Goal: Transaction & Acquisition: Purchase product/service

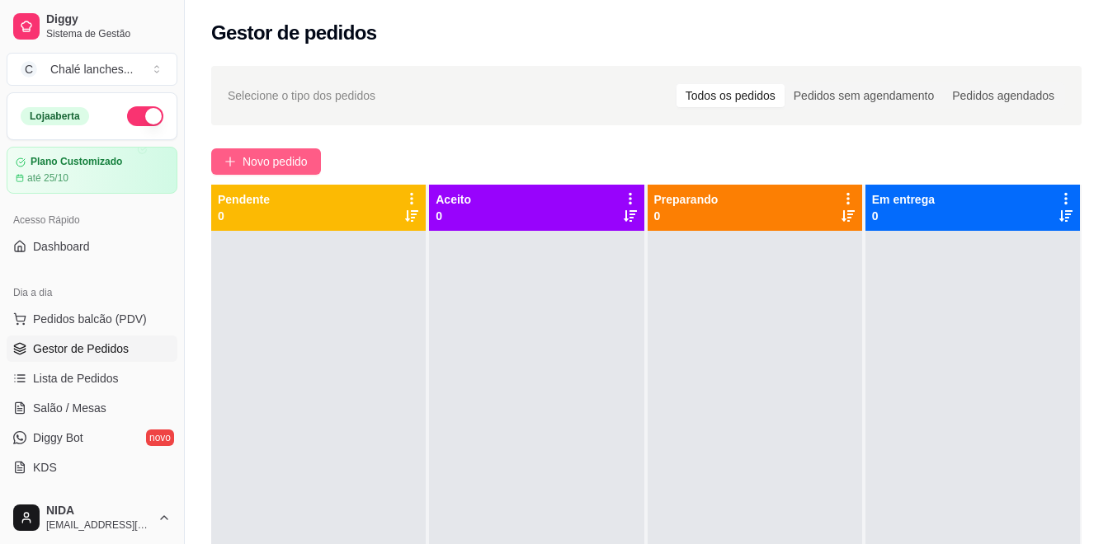
click at [272, 148] on button "Novo pedido" at bounding box center [266, 161] width 110 height 26
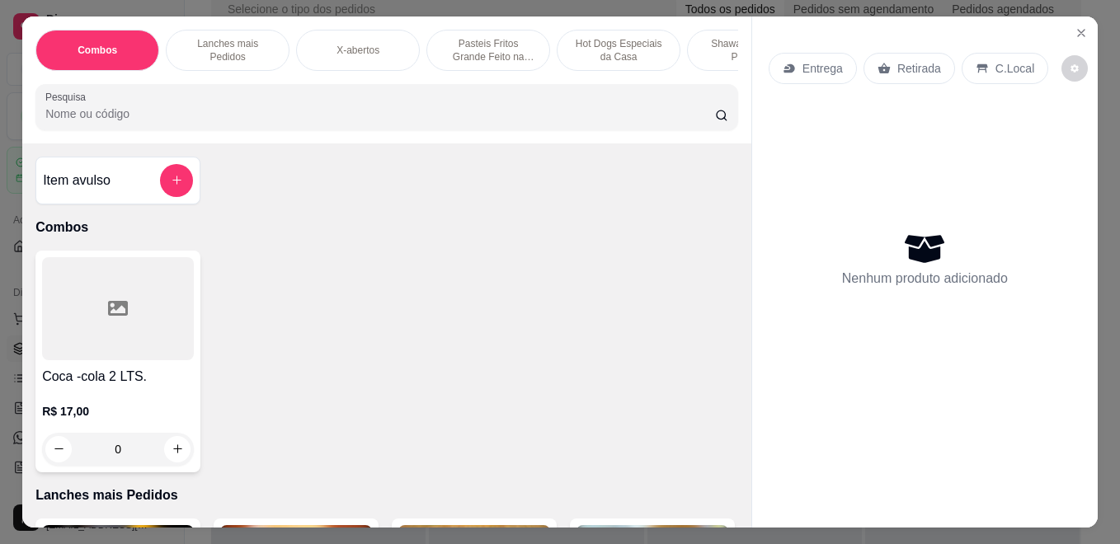
scroll to position [46, 0]
drag, startPoint x: 272, startPoint y: 87, endPoint x: 263, endPoint y: 106, distance: 21.8
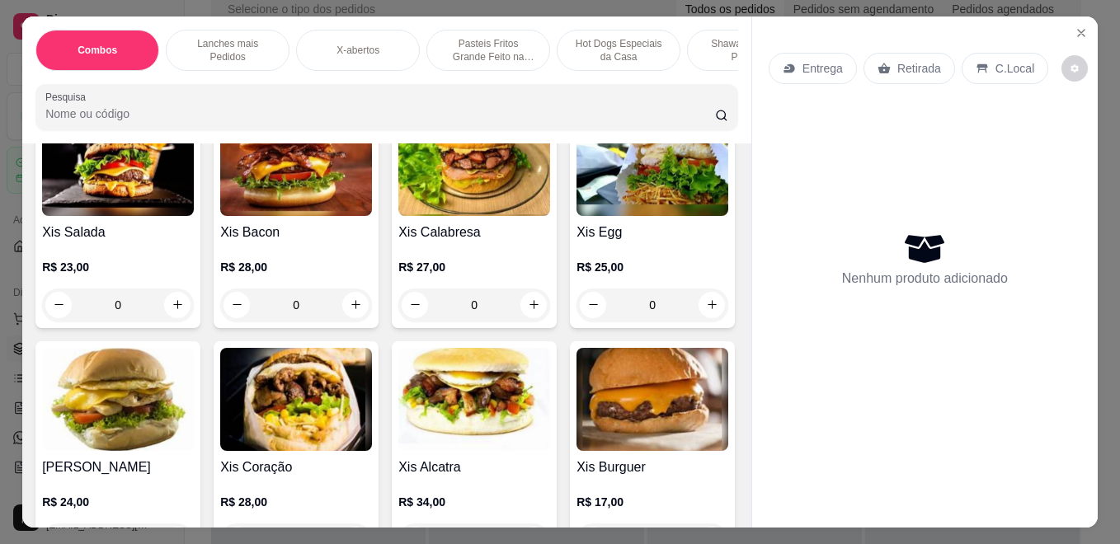
scroll to position [330, 0]
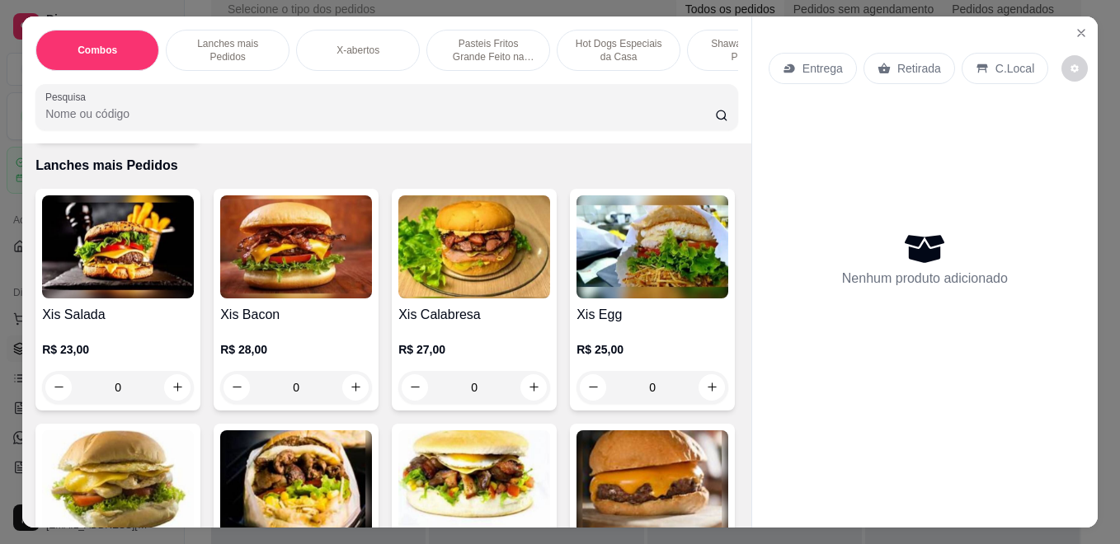
click at [355, 396] on div "0" at bounding box center [296, 387] width 152 height 33
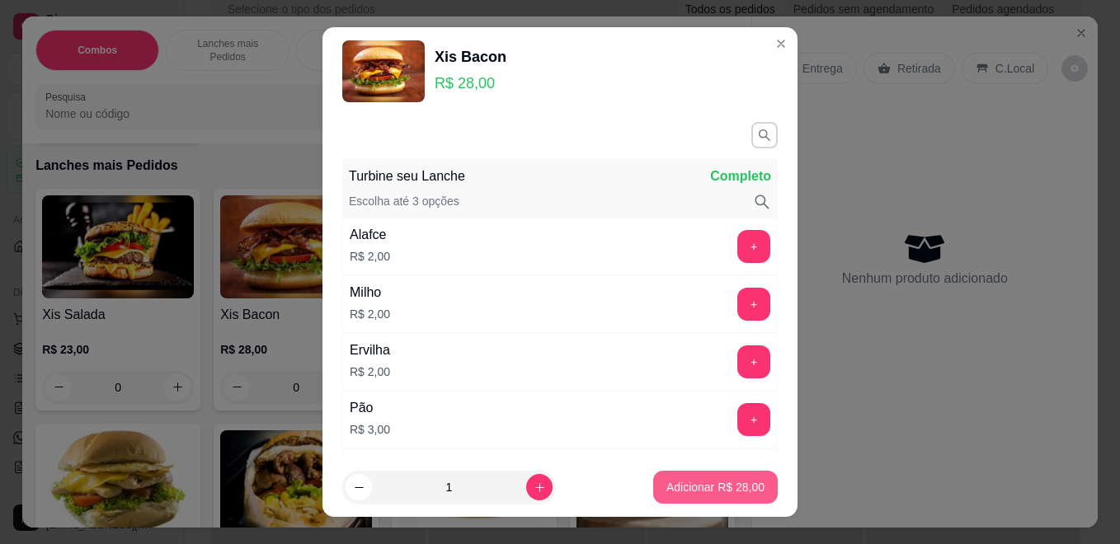
click at [666, 494] on p "Adicionar R$ 28,00" at bounding box center [715, 487] width 98 height 16
type input "1"
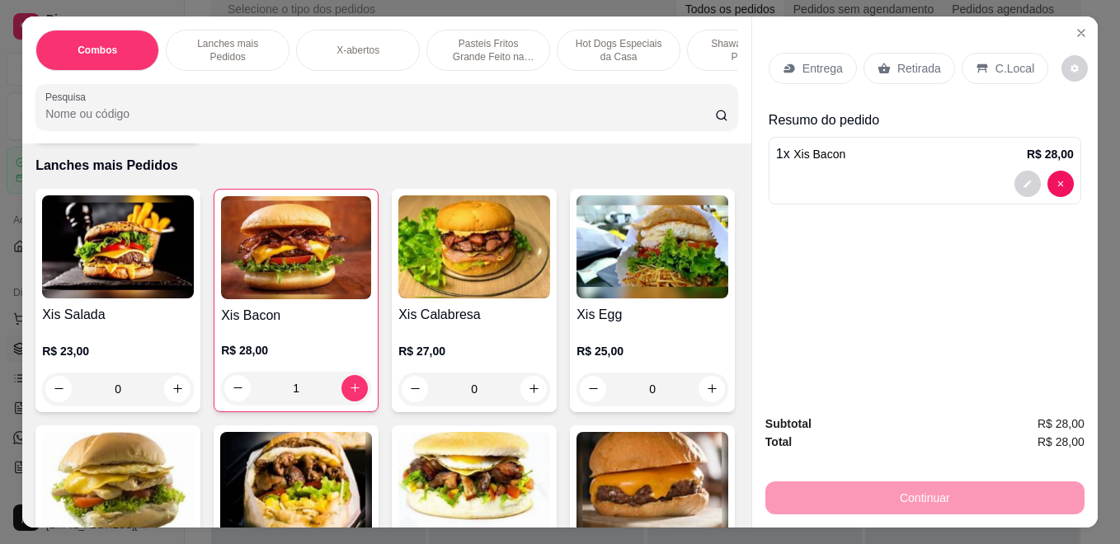
scroll to position [0, 333]
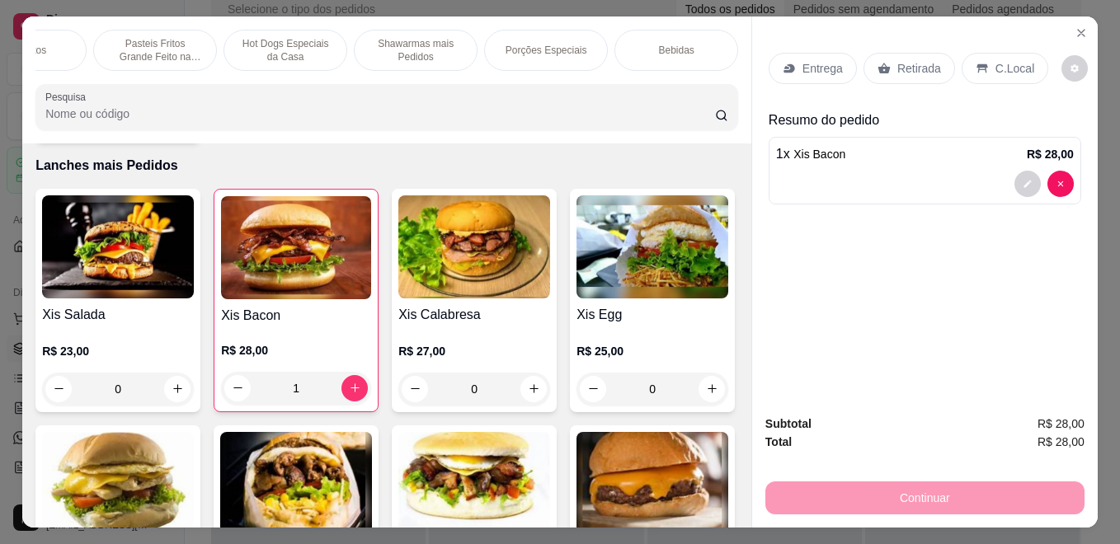
click at [665, 44] on p "Bebidas" at bounding box center [675, 50] width 35 height 13
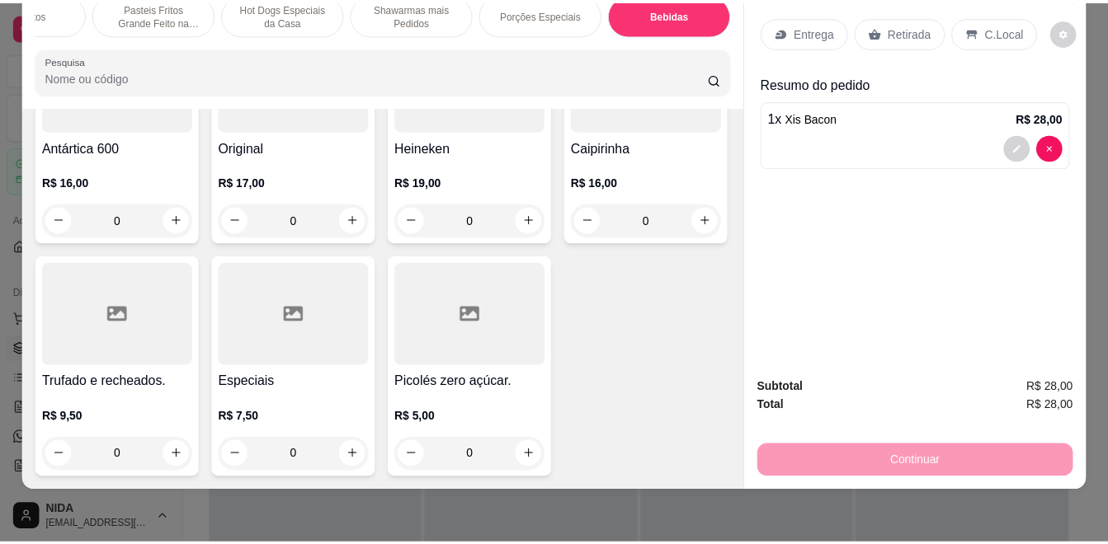
scroll to position [6741, 0]
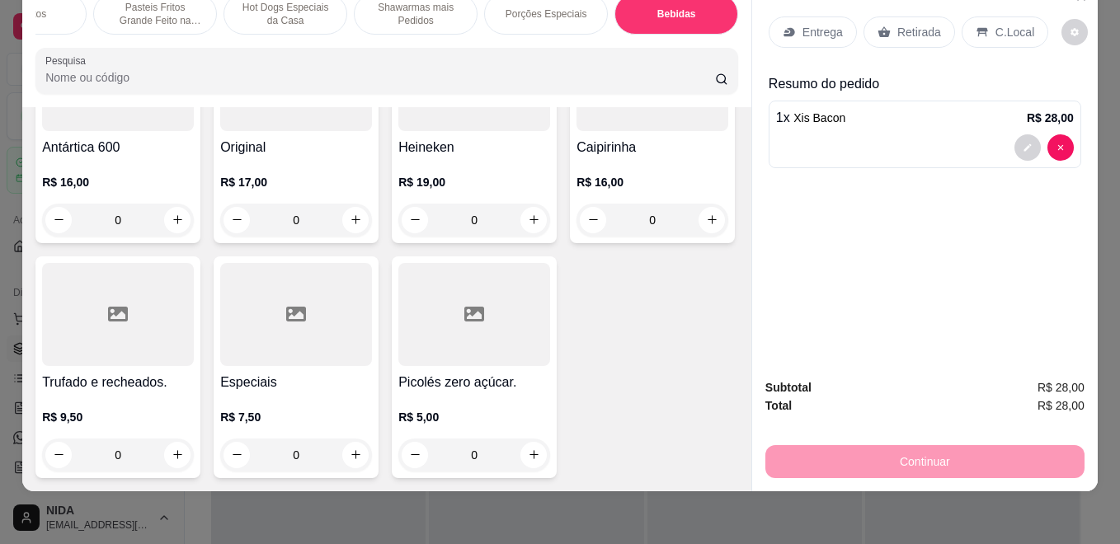
type input "1"
click at [926, 24] on p "Retirada" at bounding box center [919, 32] width 44 height 16
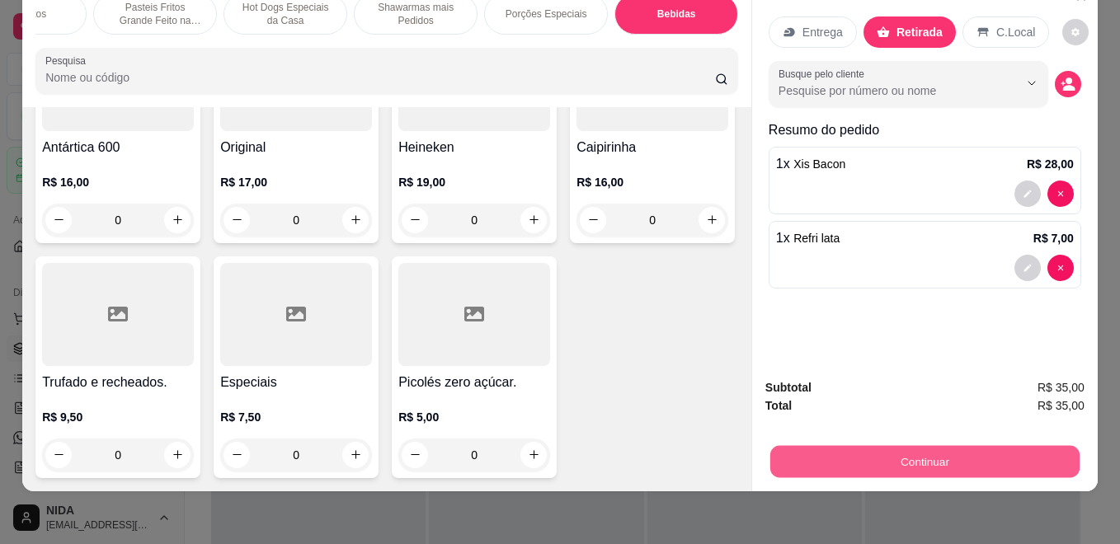
click at [902, 451] on button "Continuar" at bounding box center [924, 462] width 309 height 32
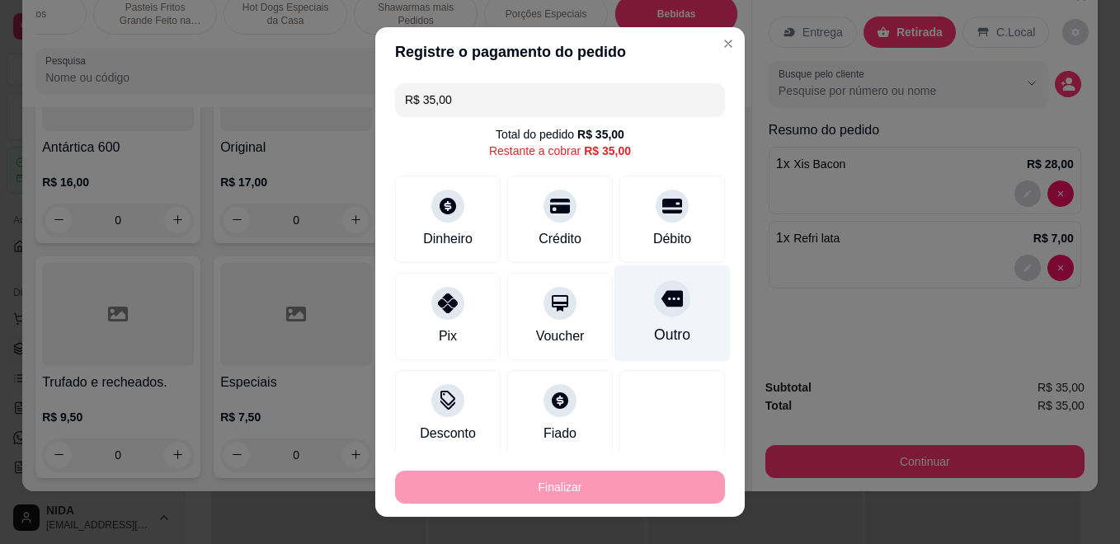
click at [661, 303] on icon at bounding box center [671, 298] width 21 height 21
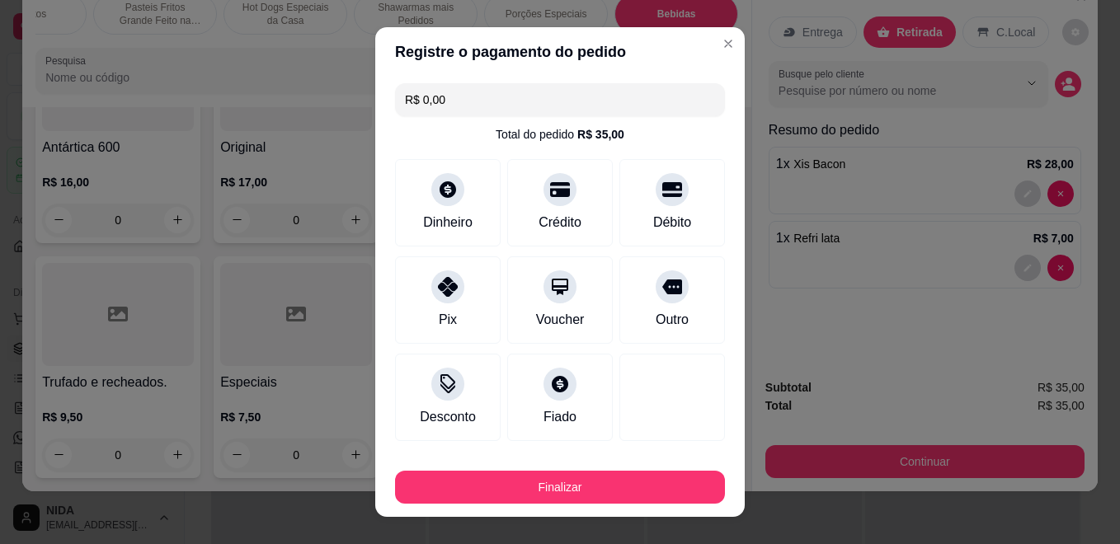
type input "R$ 0,00"
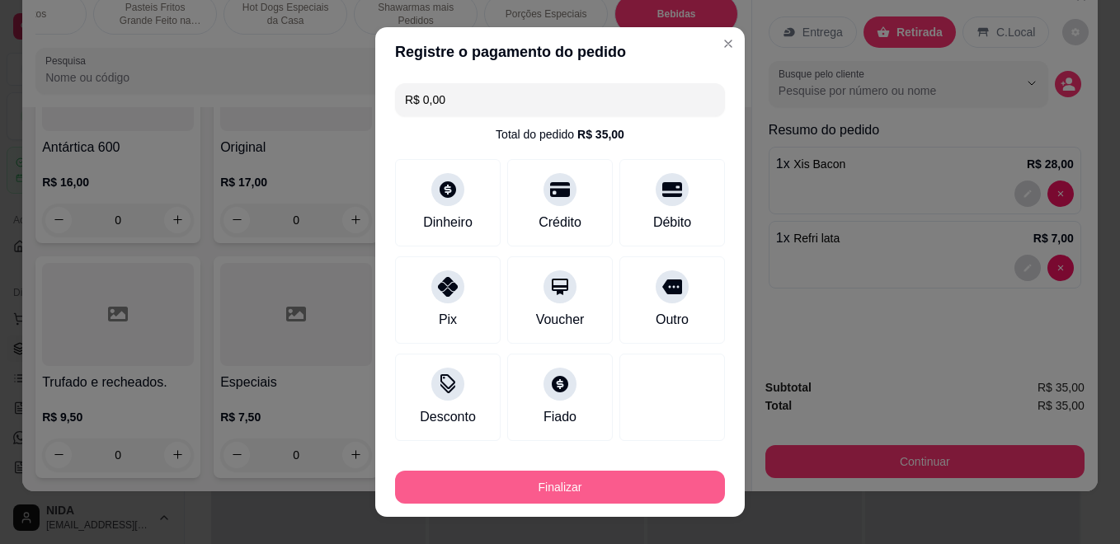
click at [600, 492] on button "Finalizar" at bounding box center [560, 487] width 330 height 33
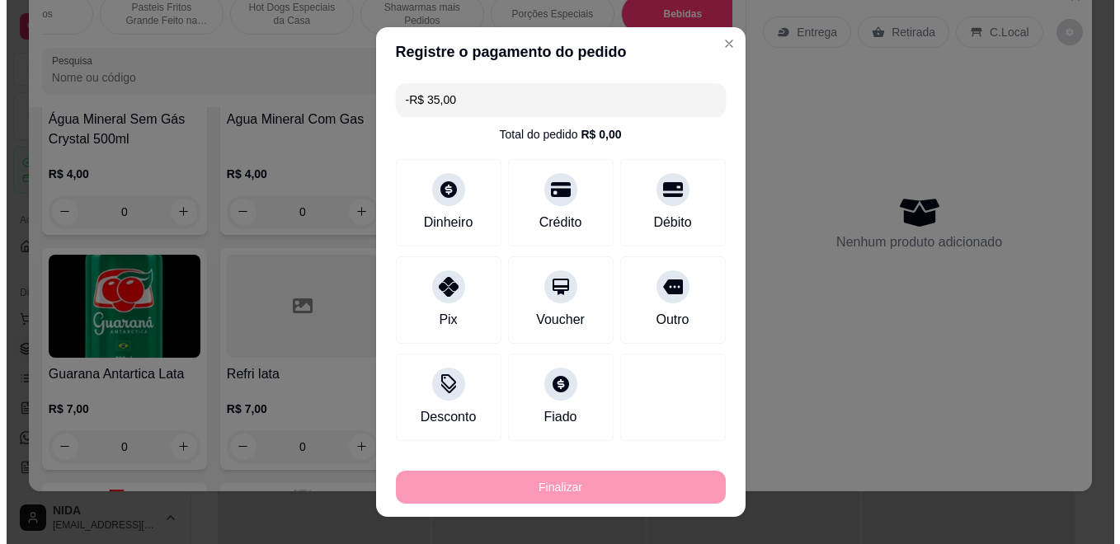
scroll to position [0, 0]
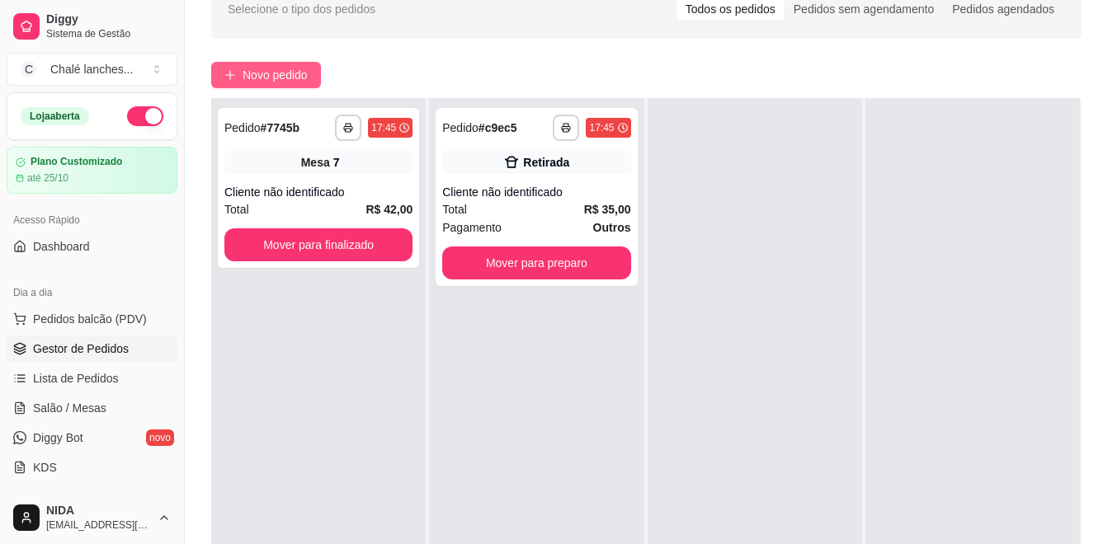
click at [279, 76] on span "Novo pedido" at bounding box center [274, 75] width 65 height 18
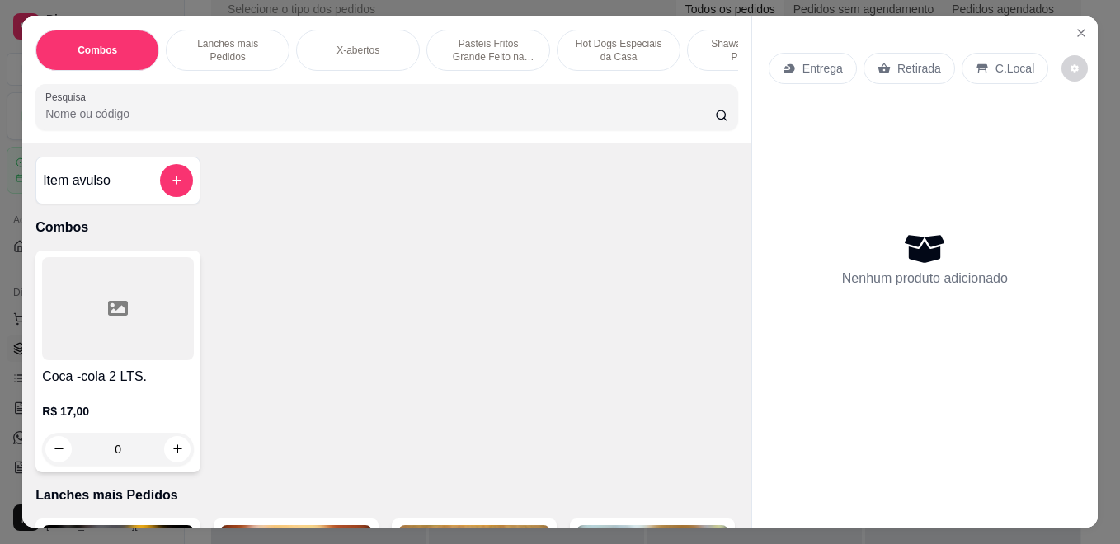
click at [515, 48] on p "Pasteis Fritos Grande Feito na Hora" at bounding box center [488, 50] width 96 height 26
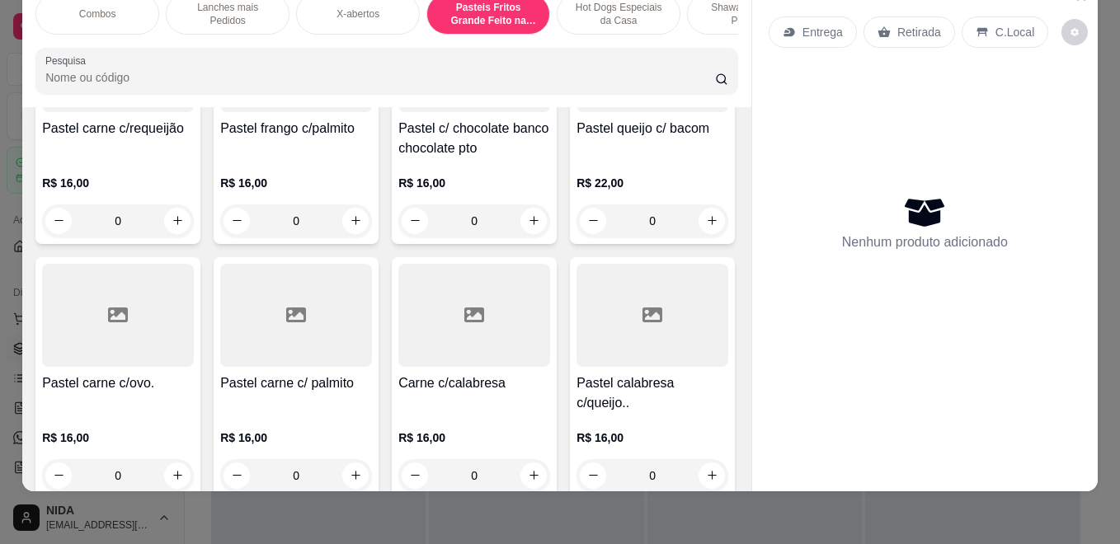
scroll to position [2713, 0]
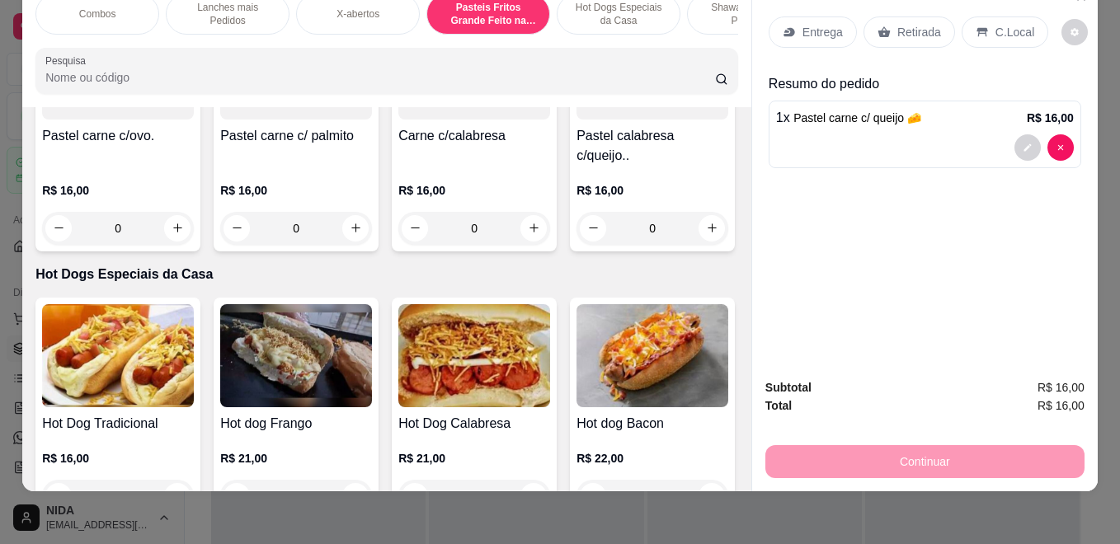
type input "2"
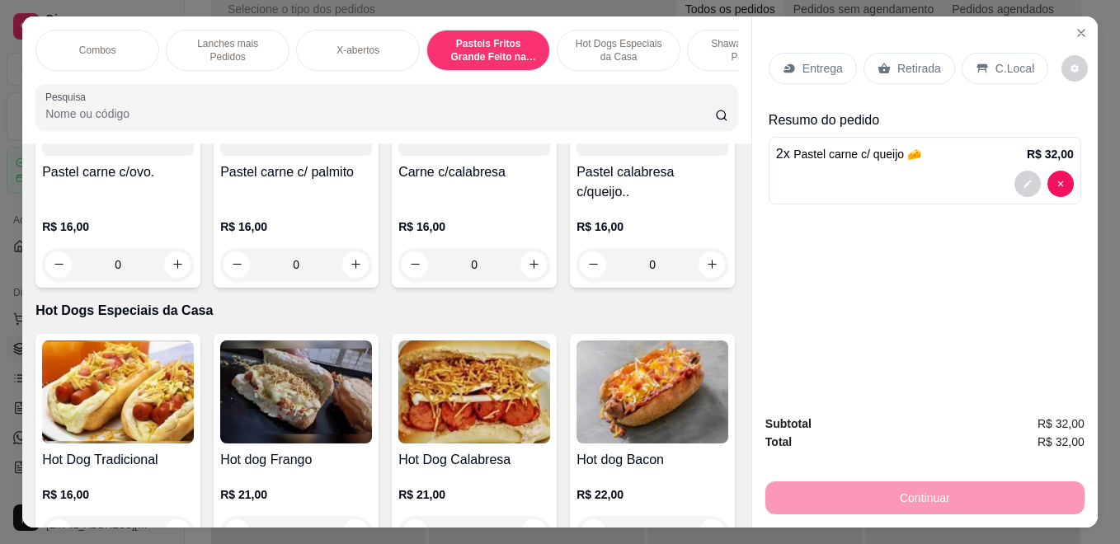
click at [673, 83] on div "Combos Lanches mais Pedidos X-abertos Pasteis Fritos Grande Feito na Hora Hot D…" at bounding box center [386, 79] width 729 height 127
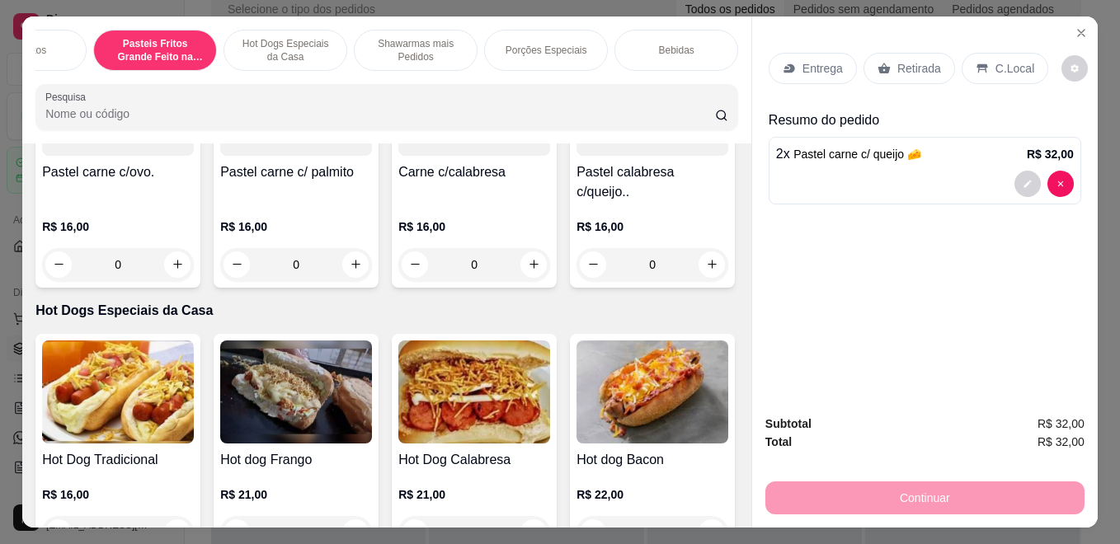
click at [698, 54] on div "Bebidas" at bounding box center [676, 50] width 124 height 41
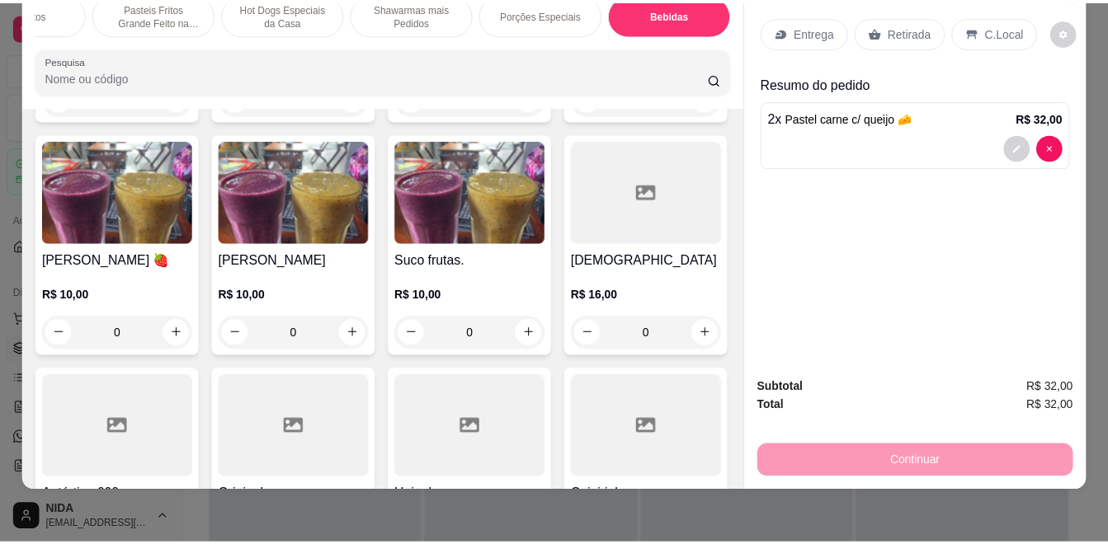
scroll to position [5997, 0]
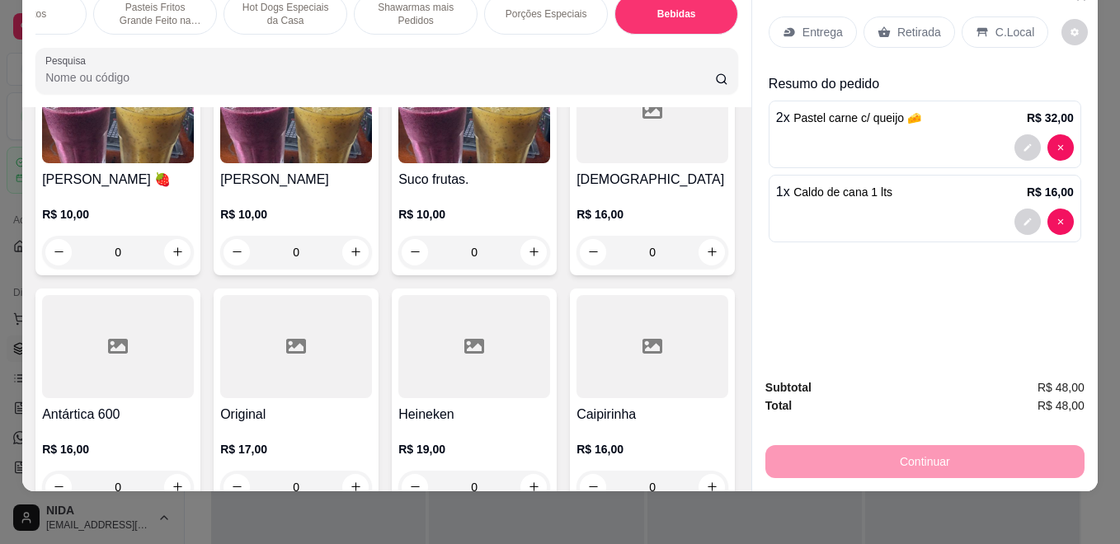
type input "1"
click at [973, 27] on div "C.Local" at bounding box center [1005, 31] width 87 height 31
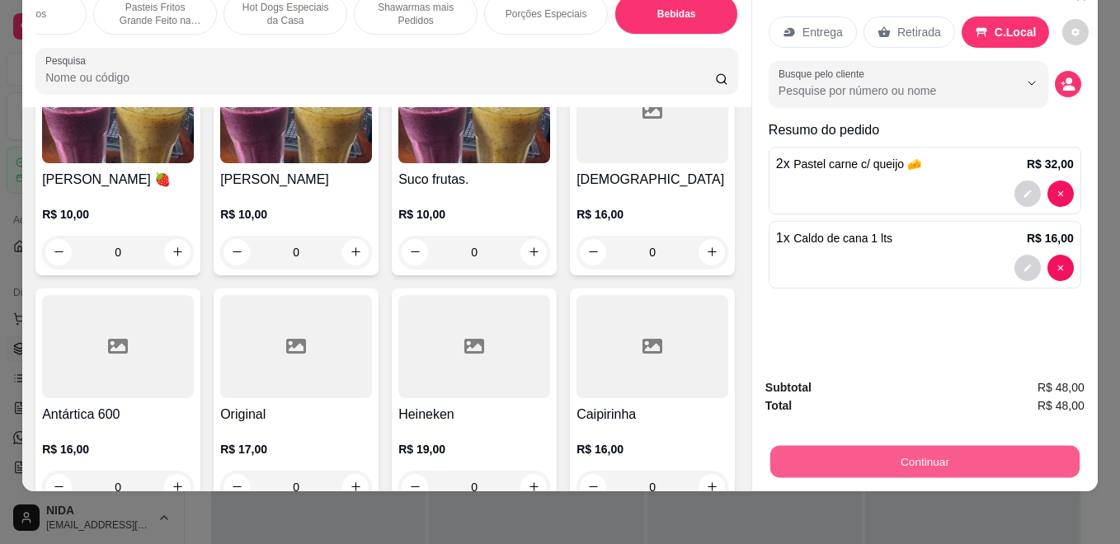
click at [921, 446] on button "Continuar" at bounding box center [924, 462] width 309 height 32
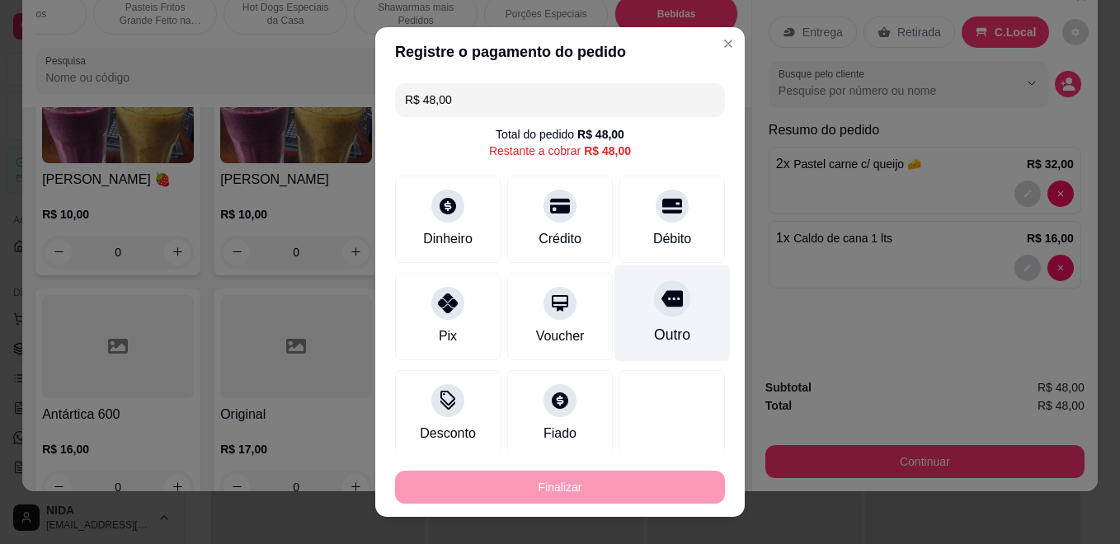
click at [677, 305] on div "Outro" at bounding box center [672, 314] width 116 height 96
type input "R$ 0,00"
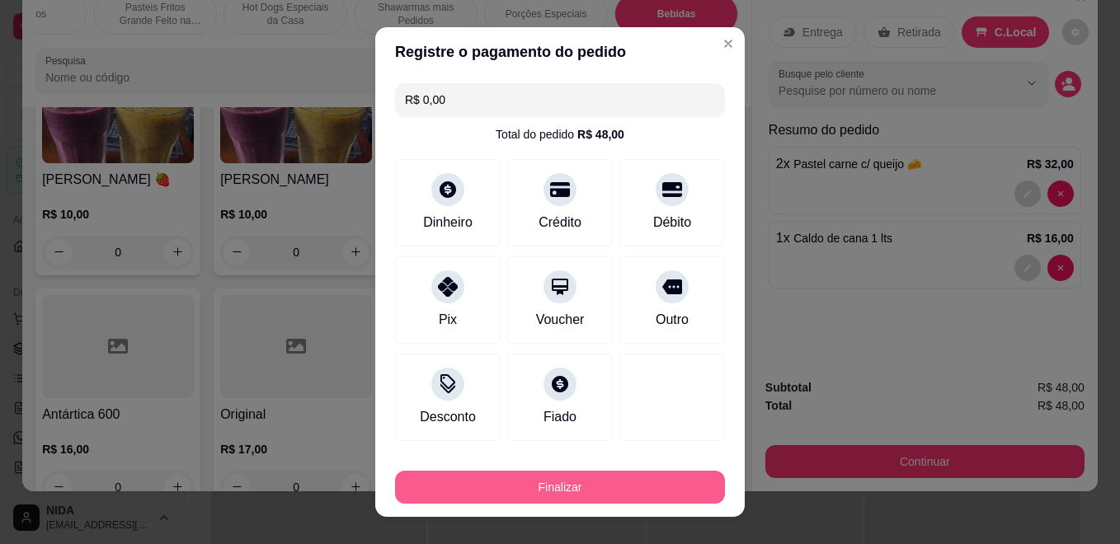
click at [647, 496] on button "Finalizar" at bounding box center [560, 487] width 330 height 33
